Goal: Communication & Community: Answer question/provide support

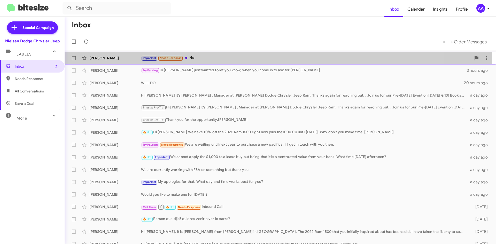
click at [206, 58] on div "Important Needs Response No" at bounding box center [306, 58] width 330 height 6
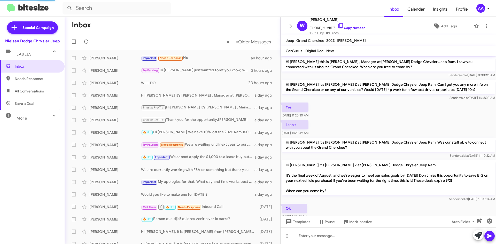
scroll to position [379, 0]
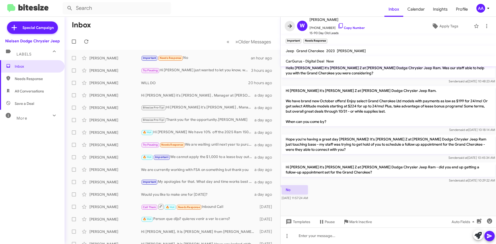
click at [289, 25] on icon at bounding box center [290, 26] width 6 height 6
